Goal: Transaction & Acquisition: Purchase product/service

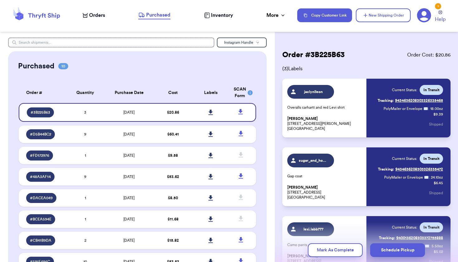
click at [94, 12] on span "Orders" at bounding box center [97, 15] width 16 height 7
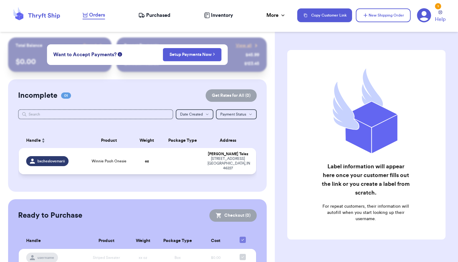
click at [112, 163] on span "Winnie Pooh Onesie" at bounding box center [109, 160] width 35 height 5
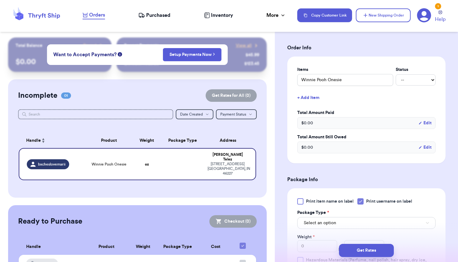
scroll to position [168, 0]
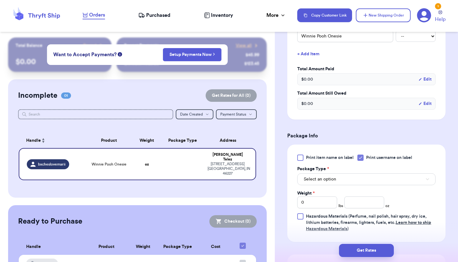
click at [351, 180] on button "Select an option" at bounding box center [366, 179] width 138 height 12
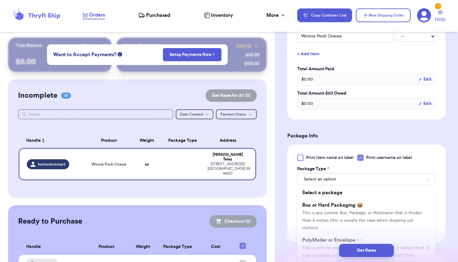
click at [325, 241] on div "Get Rates" at bounding box center [366, 249] width 183 height 23
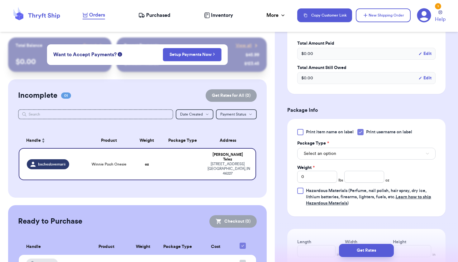
scroll to position [199, 0]
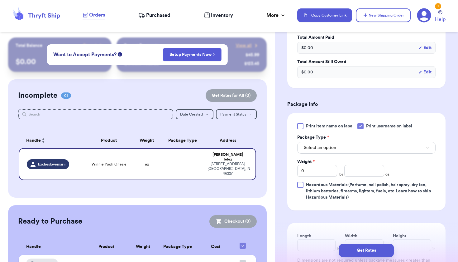
click at [356, 150] on button "Select an option" at bounding box center [366, 148] width 138 height 12
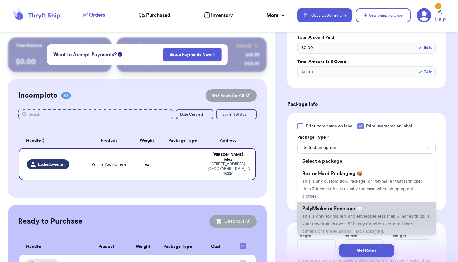
click at [346, 219] on span "This is only for mailers and envelopes less than 3 inches thick. If your envelo…" at bounding box center [365, 223] width 127 height 19
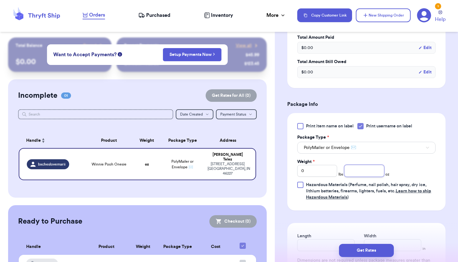
click at [356, 171] on input "number" at bounding box center [364, 171] width 40 height 12
type input "3.9"
type input "6"
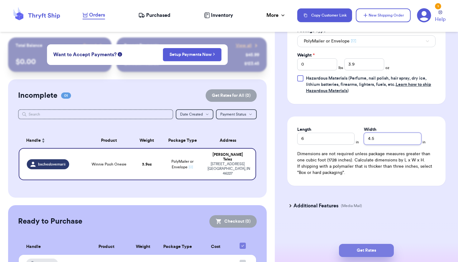
scroll to position [307, 0]
type input "4.5"
click at [377, 254] on button "Get Rates" at bounding box center [366, 249] width 55 height 13
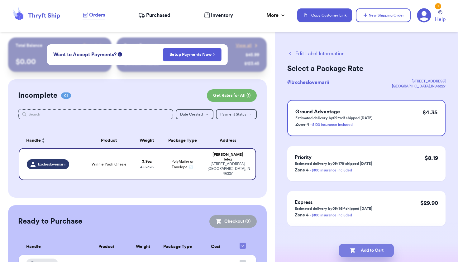
click at [365, 253] on button "Add to Cart" at bounding box center [366, 249] width 55 height 13
checkbox input "true"
